Goal: Transaction & Acquisition: Purchase product/service

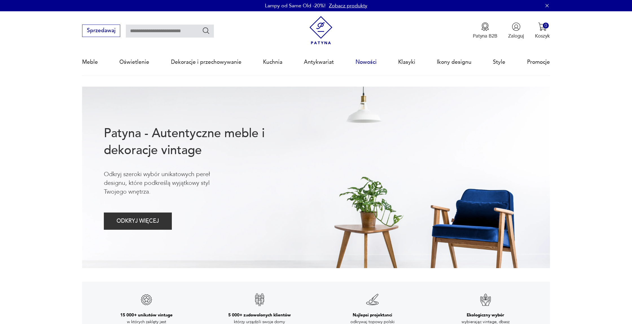
click at [369, 65] on link "Nowości" at bounding box center [366, 62] width 21 height 26
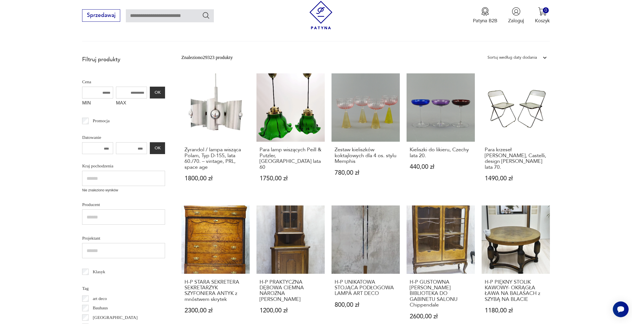
scroll to position [115, 0]
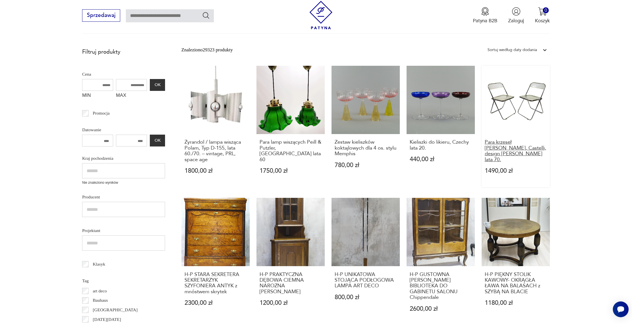
click at [514, 146] on h3 "Para krzeseł [PERSON_NAME], Castelli, design [PERSON_NAME] lata 70." at bounding box center [516, 150] width 62 height 23
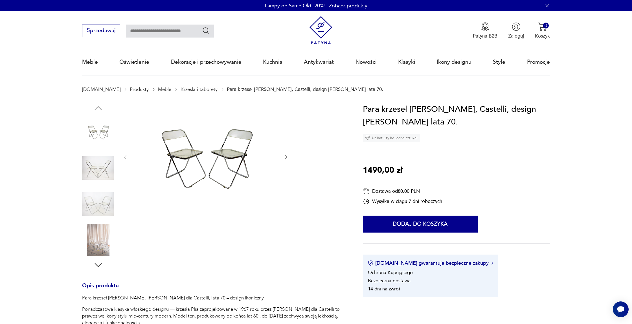
click at [288, 158] on icon "button" at bounding box center [286, 157] width 6 height 6
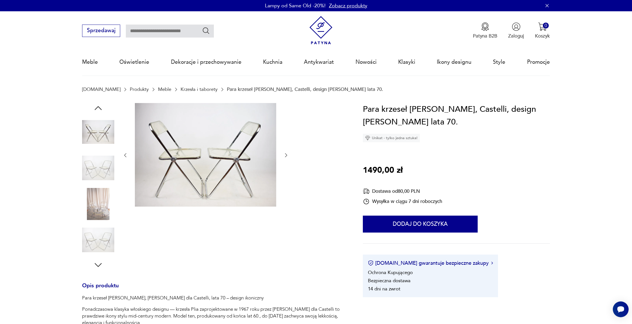
click at [286, 157] on icon "button" at bounding box center [286, 155] width 6 height 6
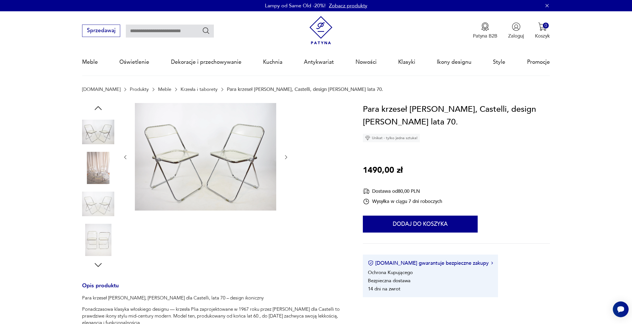
click at [286, 157] on icon "button" at bounding box center [286, 157] width 2 height 4
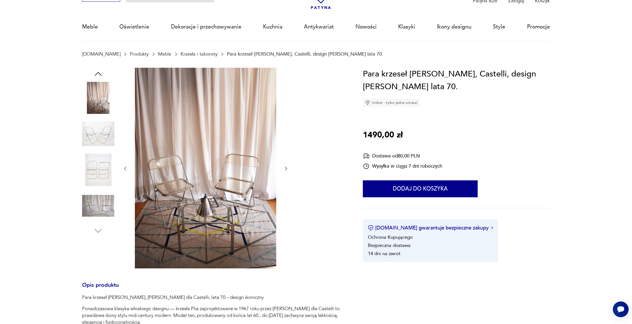
scroll to position [45, 0]
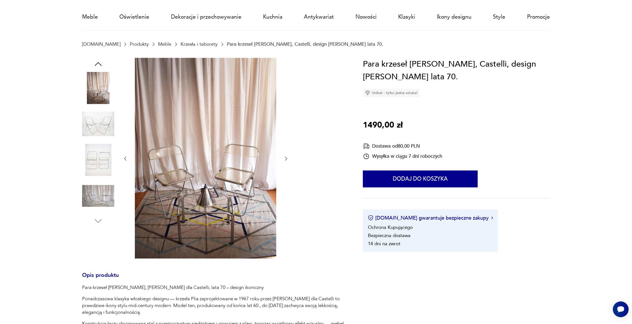
click at [284, 159] on icon "button" at bounding box center [286, 159] width 6 height 6
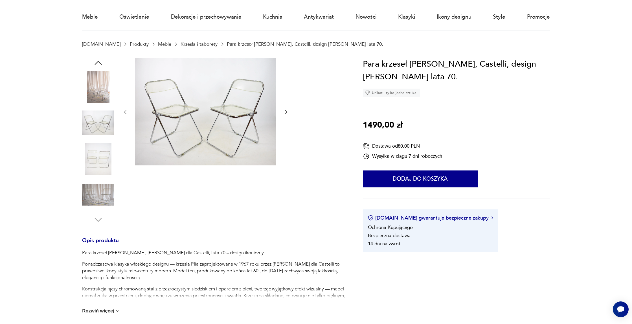
click at [284, 159] on div at bounding box center [205, 112] width 166 height 109
click at [285, 112] on icon "button" at bounding box center [286, 112] width 6 height 6
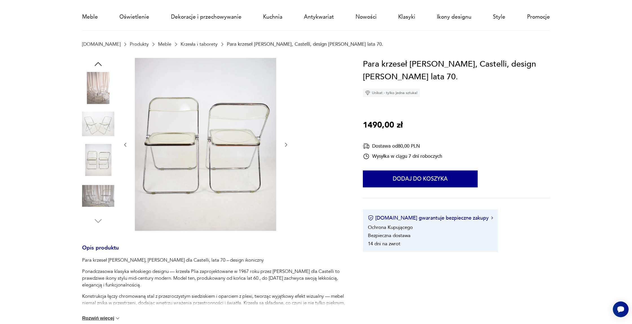
click at [286, 146] on icon "button" at bounding box center [286, 145] width 6 height 6
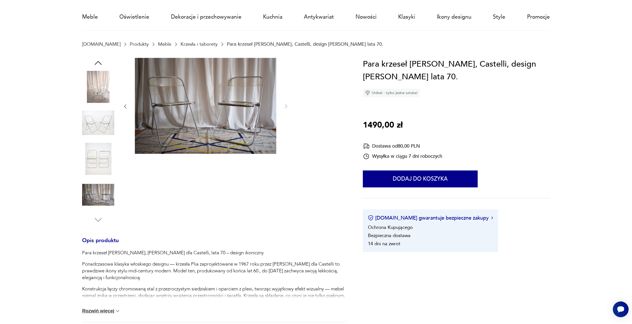
click at [252, 110] on img at bounding box center [205, 106] width 141 height 96
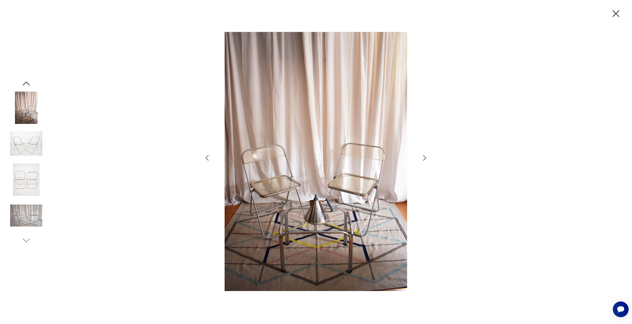
click at [30, 192] on img at bounding box center [26, 179] width 32 height 32
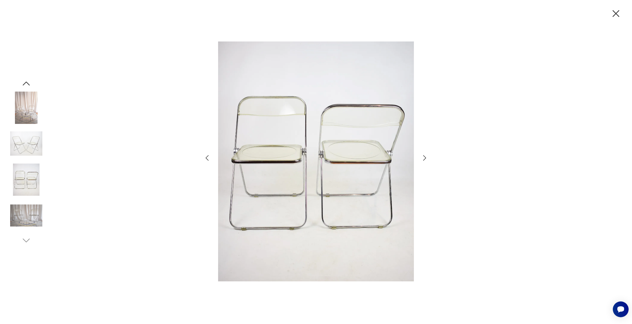
click at [618, 16] on icon "button" at bounding box center [616, 13] width 7 height 7
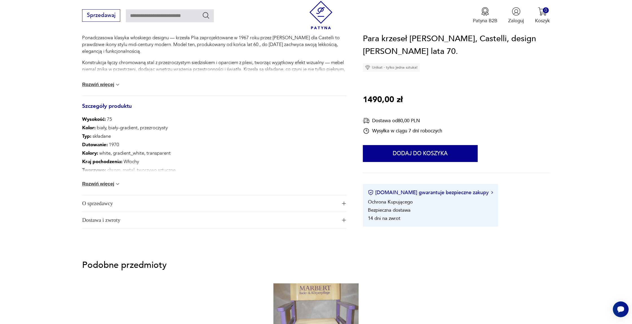
scroll to position [276, 0]
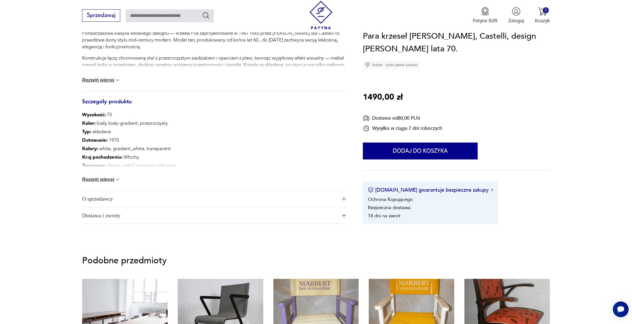
click at [108, 177] on button "Rozwiń więcej" at bounding box center [101, 180] width 38 height 6
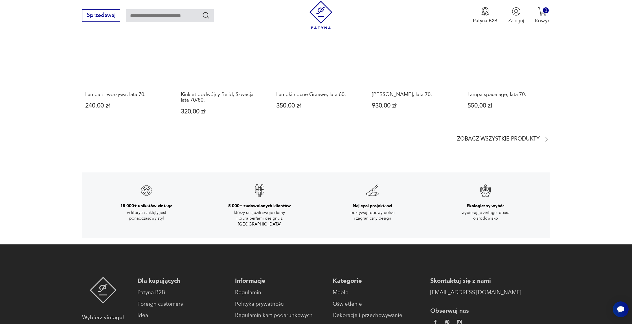
scroll to position [987, 0]
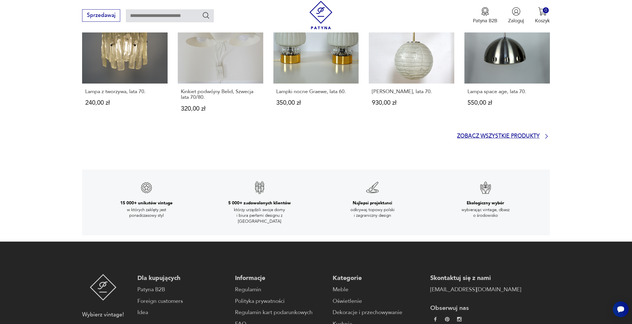
click at [468, 138] on p "Zobacz wszystkie produkty" at bounding box center [498, 136] width 83 height 5
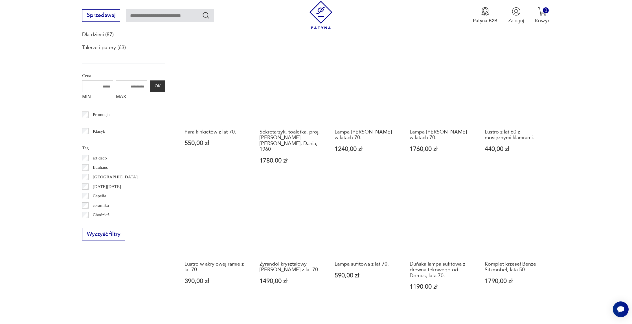
scroll to position [353, 0]
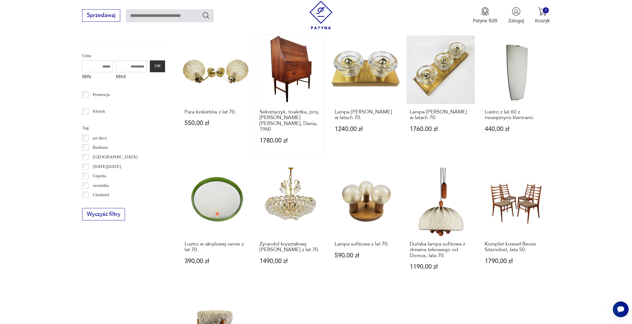
click at [295, 70] on link "Sekretarzyk, toaletka, proj. [PERSON_NAME] [PERSON_NAME], Dania, 1960 1780,00 zł" at bounding box center [290, 96] width 68 height 121
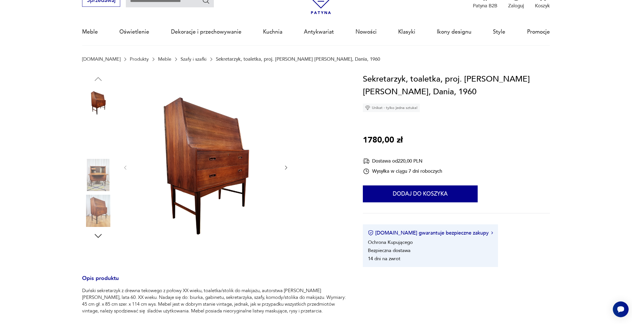
scroll to position [99, 0]
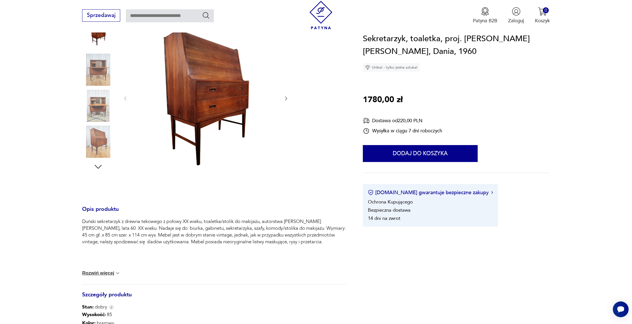
click at [209, 85] on img at bounding box center [205, 98] width 141 height 188
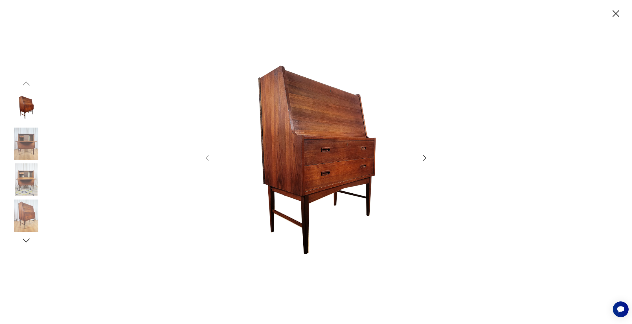
click at [423, 158] on icon "button" at bounding box center [425, 158] width 8 height 8
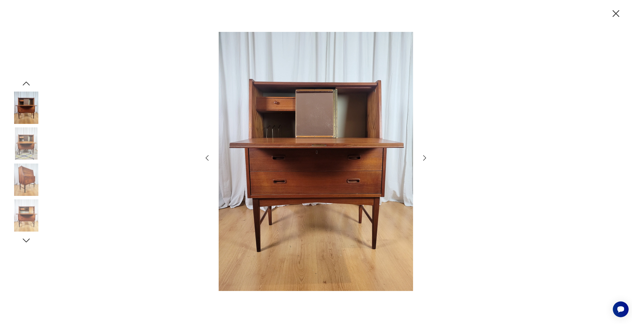
click at [424, 159] on icon "button" at bounding box center [425, 158] width 8 height 8
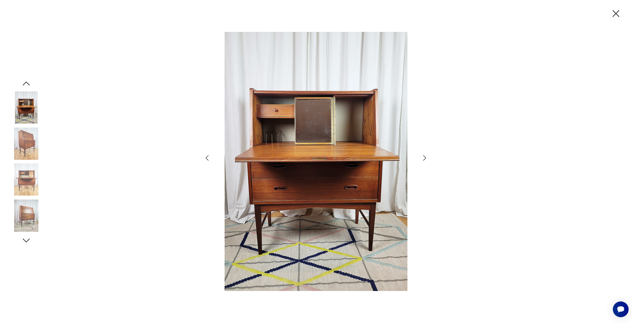
click at [424, 159] on icon "button" at bounding box center [425, 158] width 8 height 8
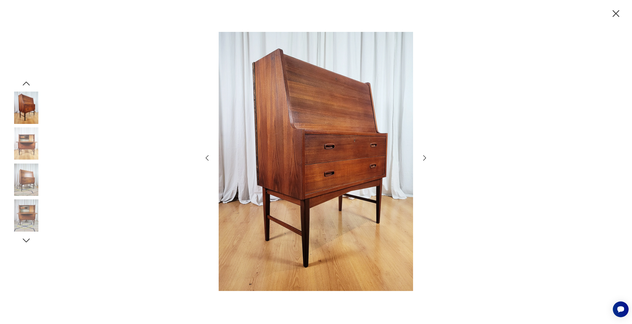
click at [424, 159] on icon "button" at bounding box center [425, 158] width 8 height 8
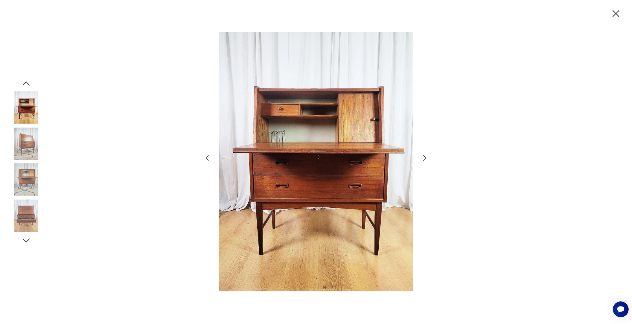
click at [424, 159] on icon "button" at bounding box center [425, 158] width 8 height 8
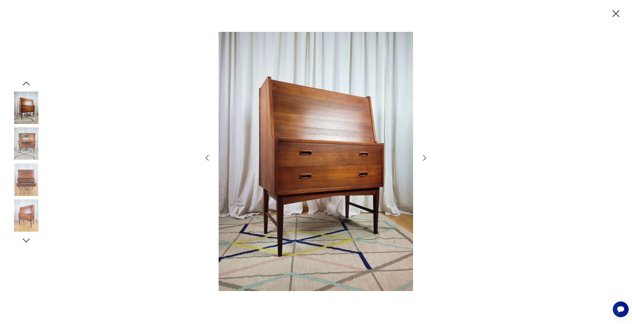
click at [424, 159] on icon "button" at bounding box center [425, 158] width 8 height 8
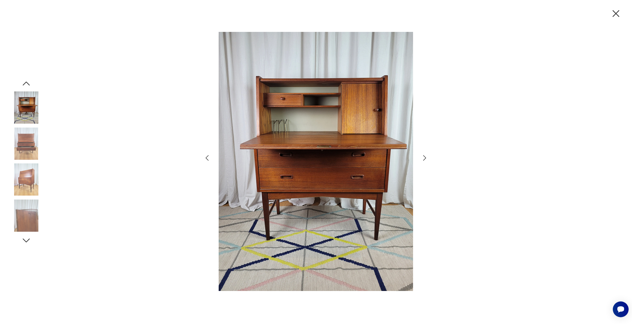
click at [424, 159] on icon "button" at bounding box center [425, 158] width 8 height 8
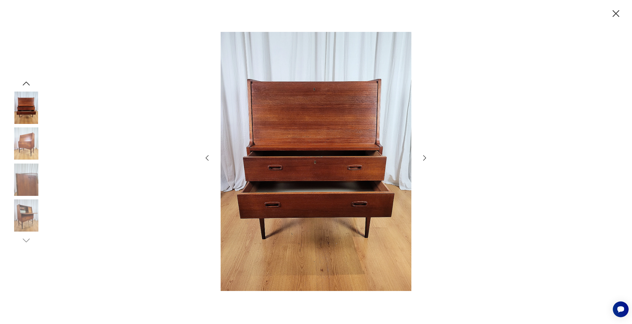
click at [424, 159] on icon "button" at bounding box center [425, 158] width 8 height 8
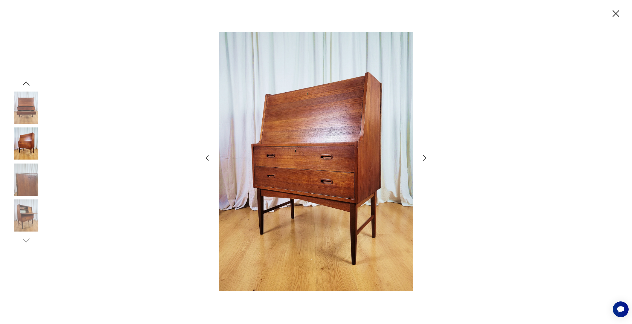
click at [424, 159] on icon "button" at bounding box center [425, 158] width 8 height 8
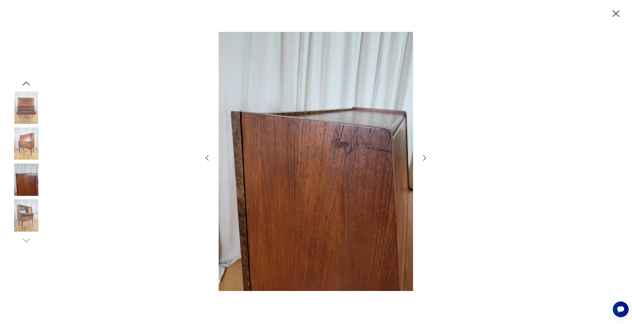
click at [424, 159] on icon "button" at bounding box center [425, 158] width 8 height 8
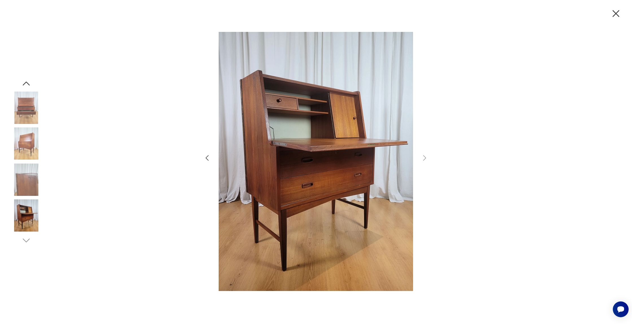
click at [28, 81] on icon "button" at bounding box center [26, 83] width 10 height 10
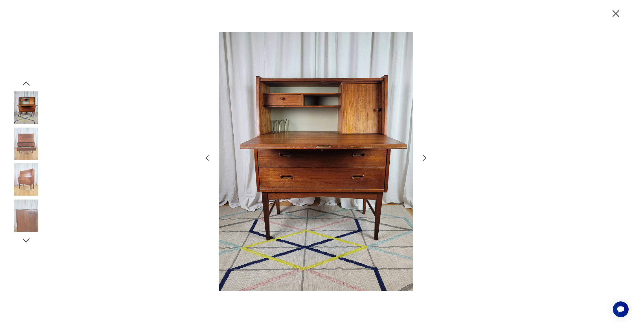
click at [28, 81] on icon "button" at bounding box center [26, 83] width 10 height 10
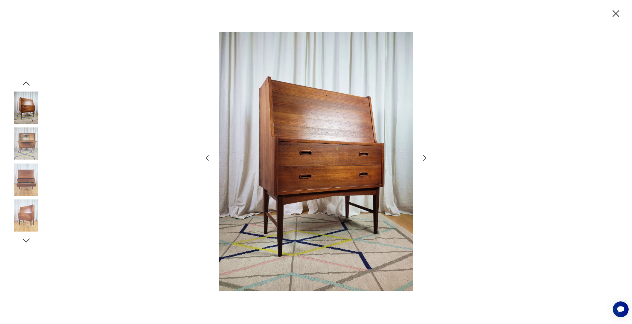
click at [28, 81] on icon "button" at bounding box center [26, 83] width 10 height 10
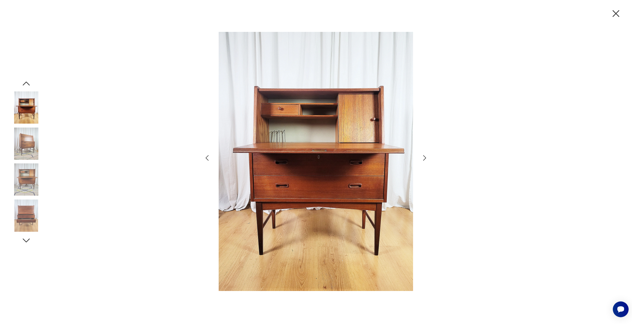
click at [28, 81] on icon "button" at bounding box center [26, 83] width 10 height 10
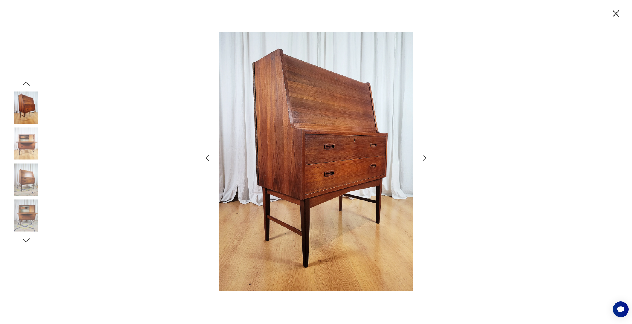
click at [28, 81] on icon "button" at bounding box center [26, 83] width 10 height 10
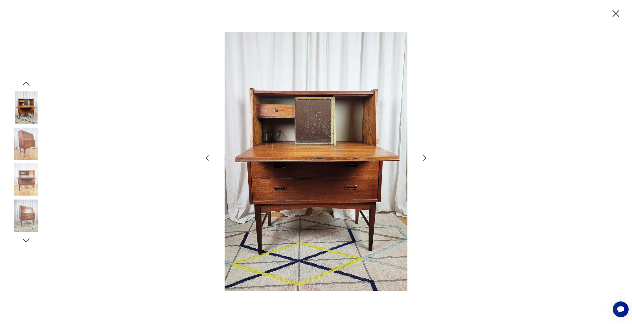
click at [28, 81] on icon "button" at bounding box center [26, 83] width 10 height 10
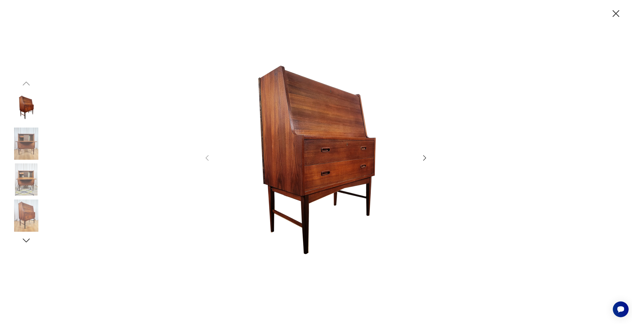
click at [28, 147] on img at bounding box center [26, 144] width 32 height 32
